Goal: Information Seeking & Learning: Learn about a topic

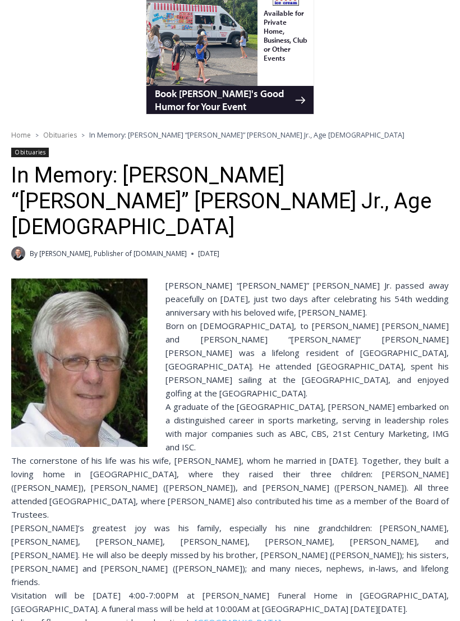
scroll to position [121, 0]
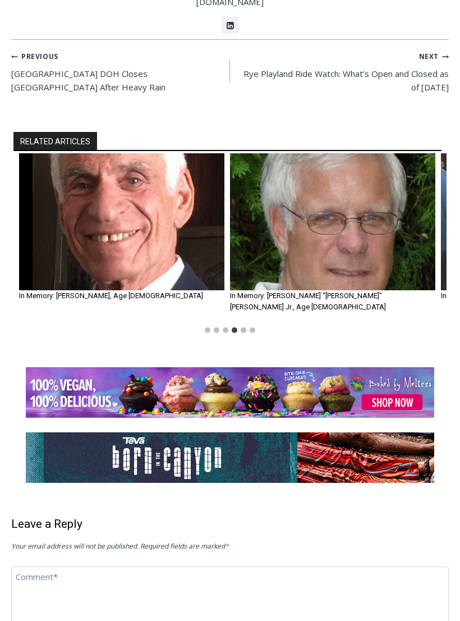
click at [318, 154] on img "5 of 6" at bounding box center [333, 222] width 206 height 137
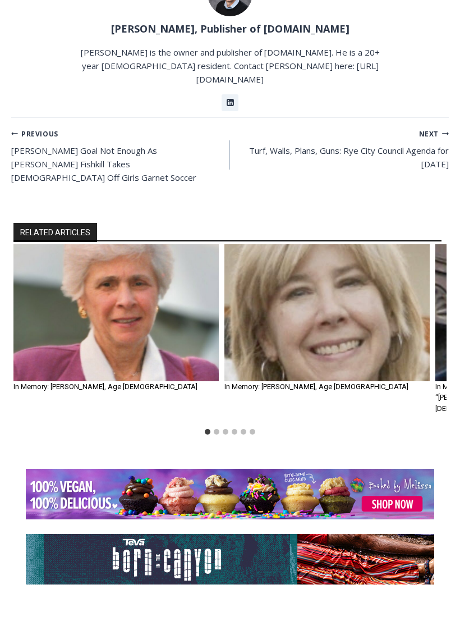
scroll to position [810, 0]
click at [386, 244] on img "2 of 6" at bounding box center [328, 312] width 206 height 137
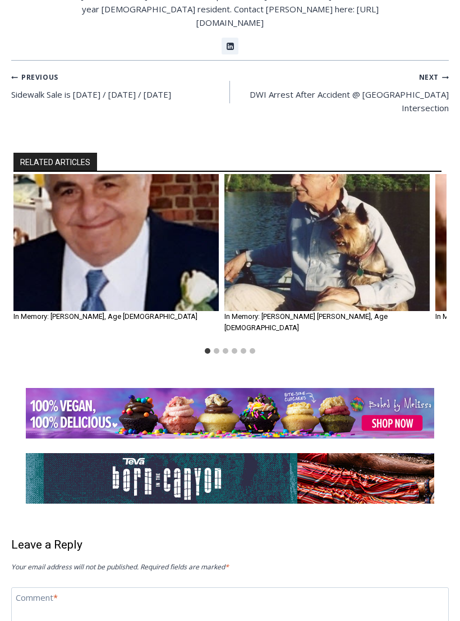
scroll to position [832, 0]
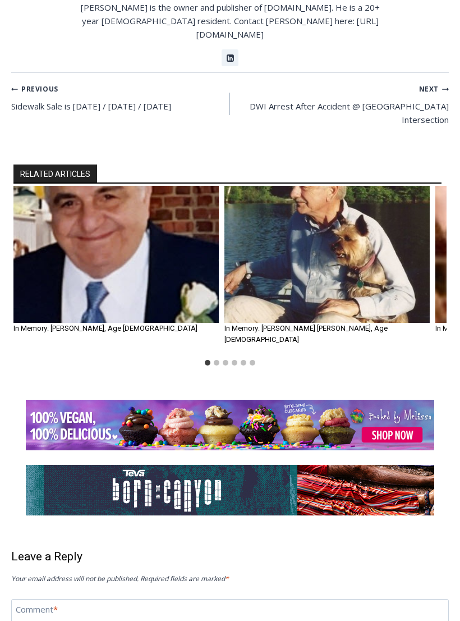
scroll to position [813, 0]
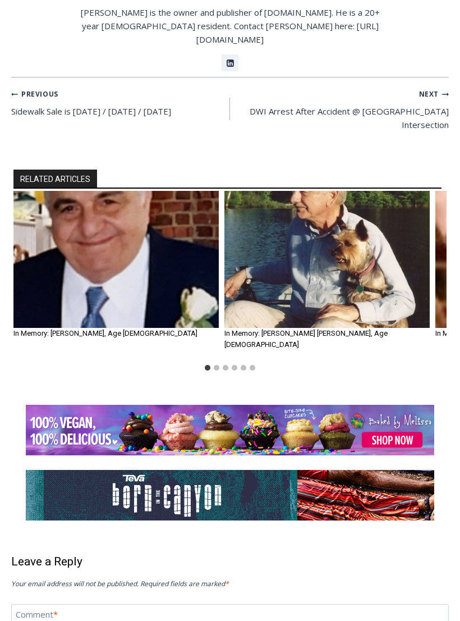
click at [308, 202] on img "2 of 6" at bounding box center [328, 259] width 206 height 137
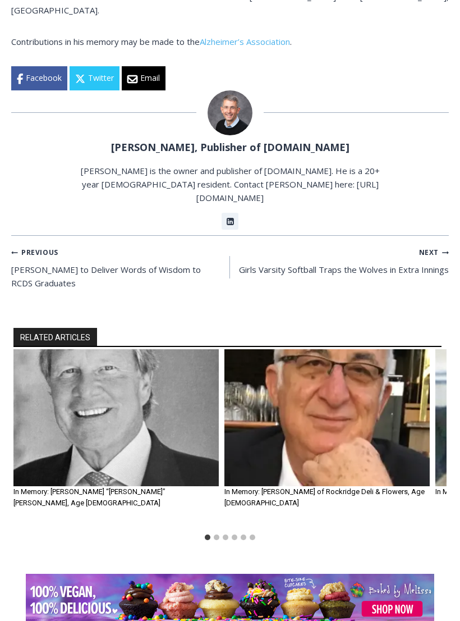
scroll to position [802, 0]
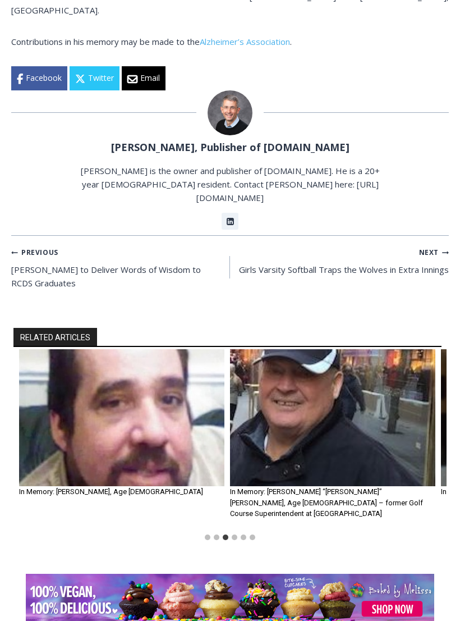
click at [304, 353] on img "4 of 6" at bounding box center [333, 417] width 206 height 137
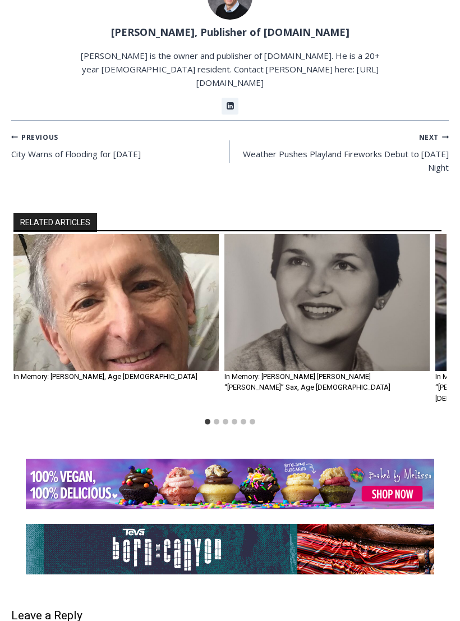
scroll to position [1088, 0]
click at [93, 234] on img "1 of 6" at bounding box center [116, 302] width 206 height 137
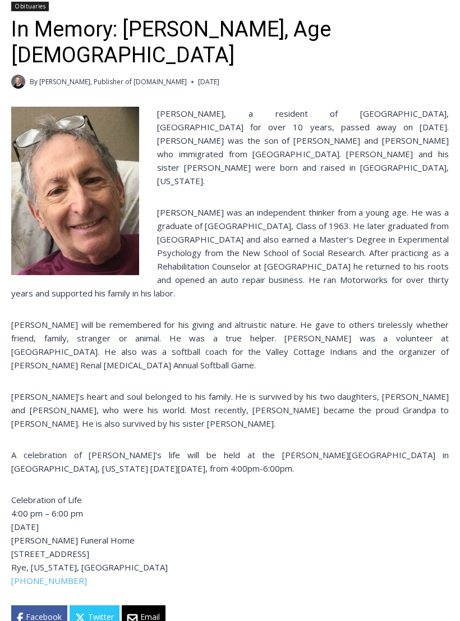
scroll to position [285, 0]
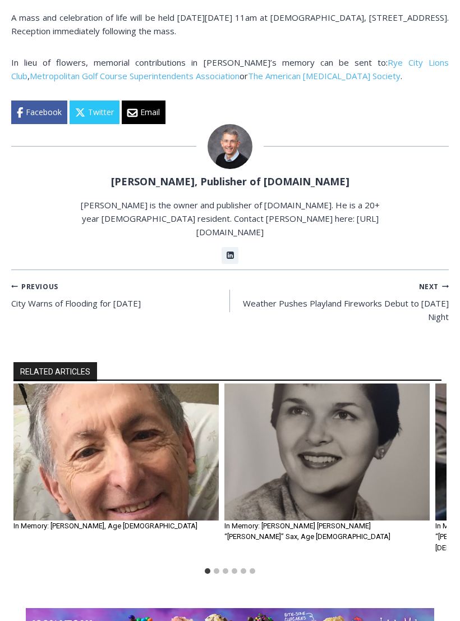
scroll to position [942, 0]
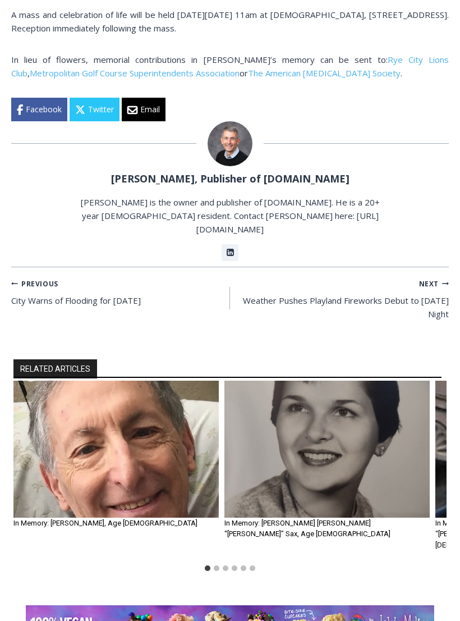
click at [108, 381] on img "1 of 6" at bounding box center [116, 449] width 206 height 137
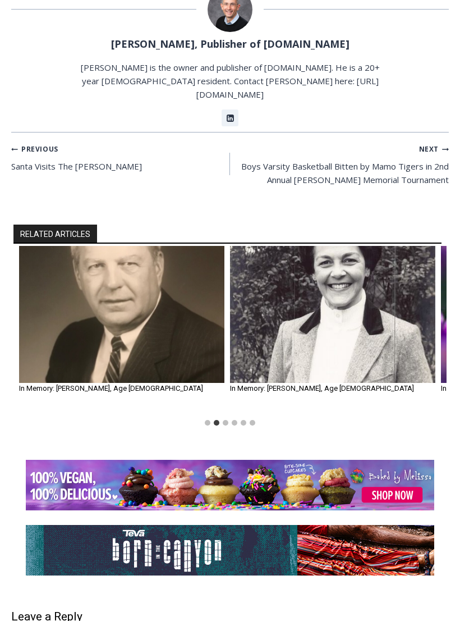
scroll to position [906, 0]
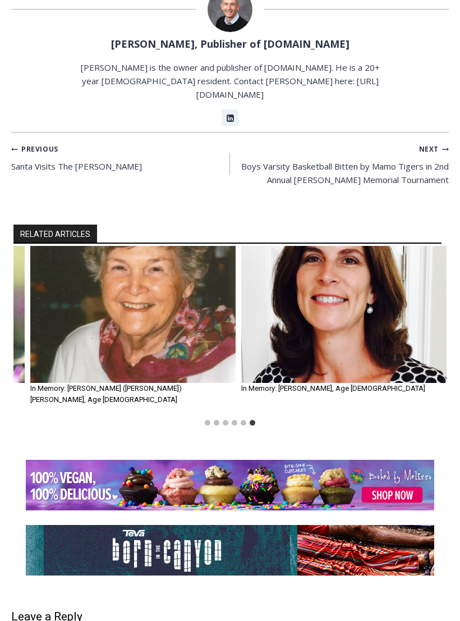
click at [300, 287] on img "6 of 6" at bounding box center [344, 314] width 206 height 137
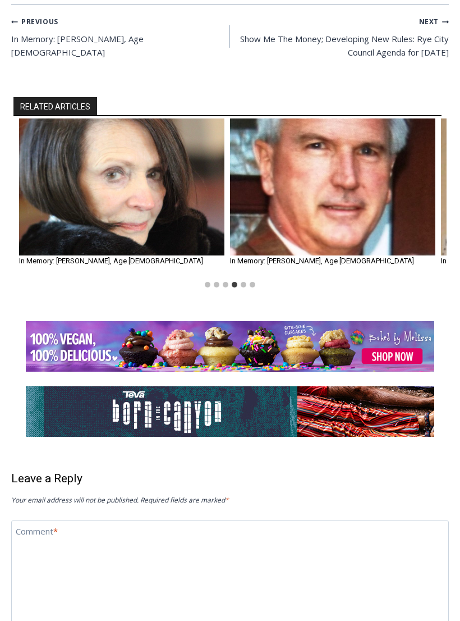
click at [315, 145] on img "5 of 6" at bounding box center [333, 186] width 206 height 137
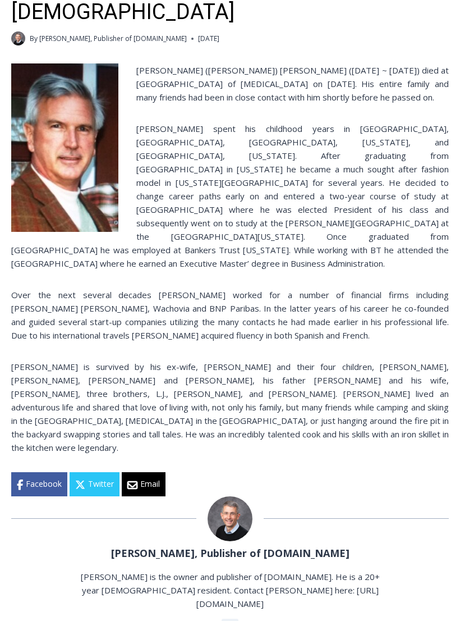
scroll to position [310, 0]
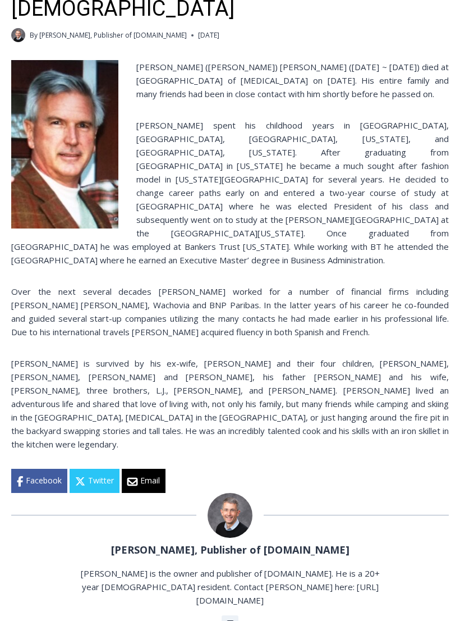
click at [307, 357] on p "Terry is survived by his ex-wife, Cara and their four children, TJ, Elyssa, Jen…" at bounding box center [230, 404] width 438 height 94
click at [211, 357] on p "Terry is survived by his ex-wife, Cara and their four children, TJ, Elyssa, Jen…" at bounding box center [230, 404] width 438 height 94
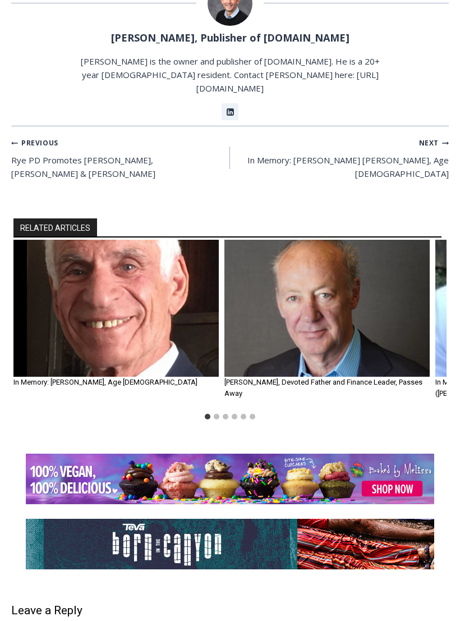
scroll to position [725, 0]
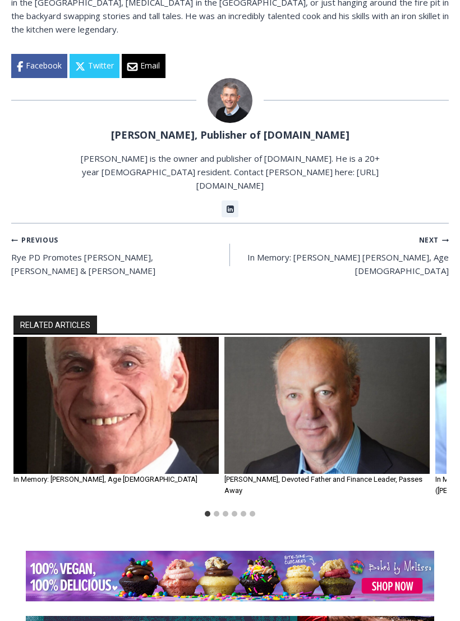
click at [75, 337] on img "1 of 6" at bounding box center [116, 405] width 206 height 137
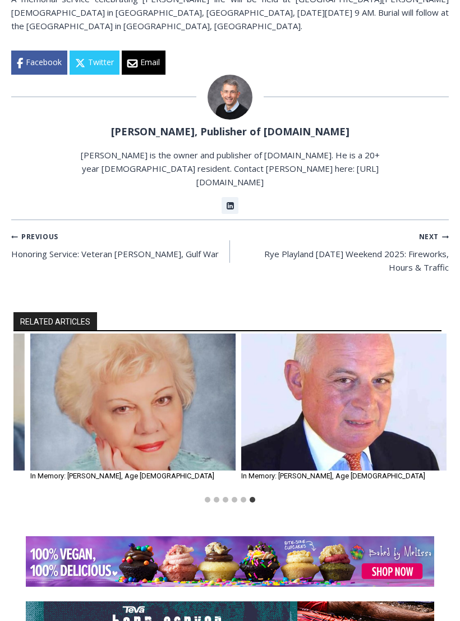
click at [298, 359] on img "6 of 6" at bounding box center [344, 402] width 206 height 137
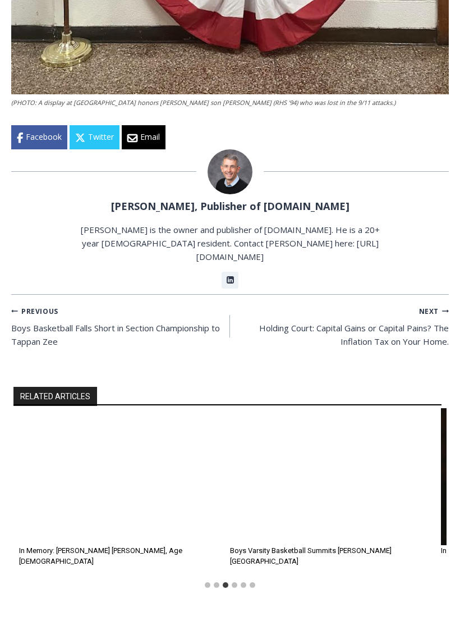
scroll to position [1367, 0]
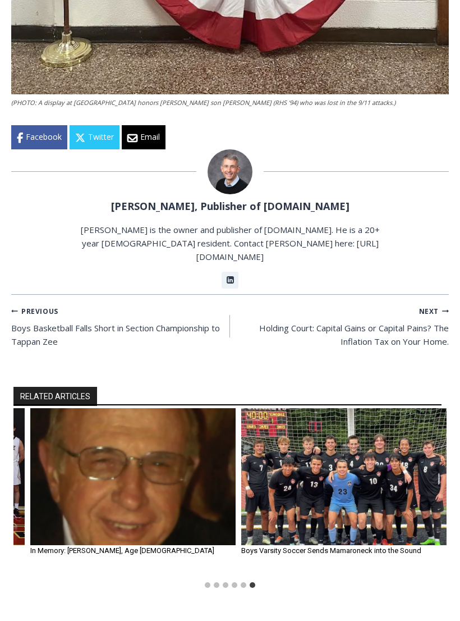
click at [102, 408] on img "5 of 6" at bounding box center [133, 476] width 206 height 137
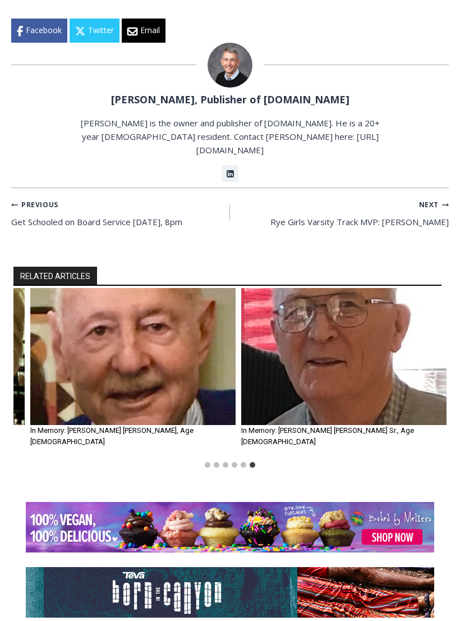
click at [97, 288] on img "5 of 6" at bounding box center [133, 356] width 206 height 137
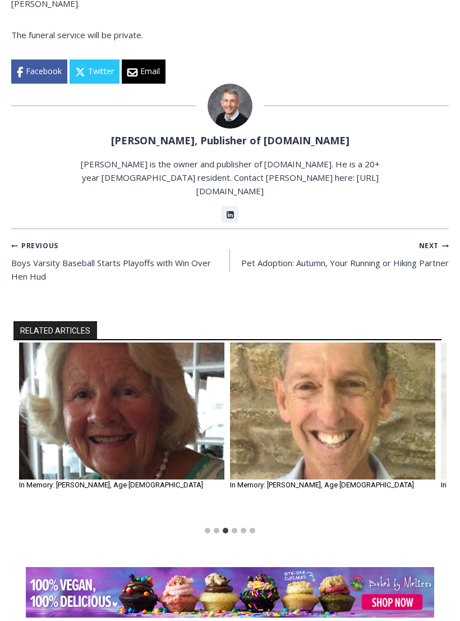
click at [327, 343] on img "4 of 6" at bounding box center [333, 411] width 206 height 137
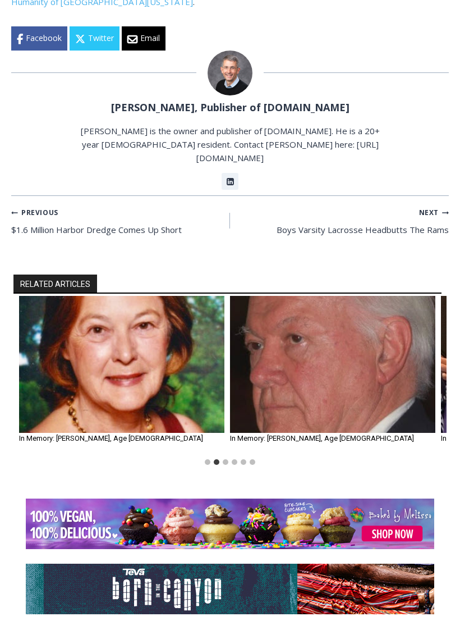
scroll to position [757, 0]
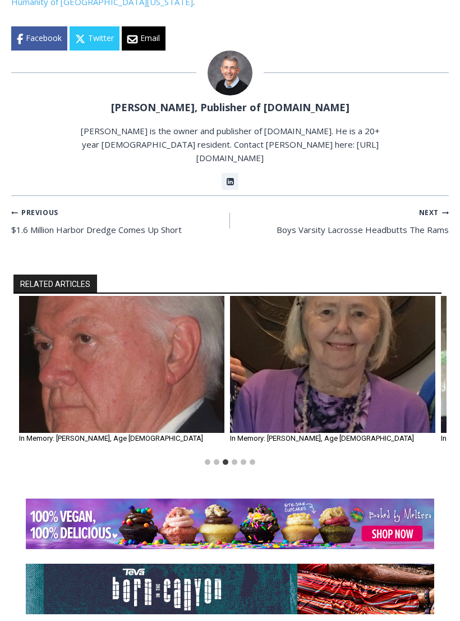
click at [86, 296] on img "3 of 6" at bounding box center [122, 364] width 206 height 137
